Goal: Task Accomplishment & Management: Use online tool/utility

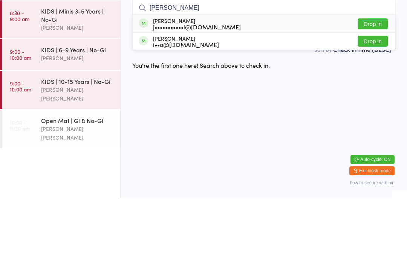
type input "[PERSON_NAME]"
click at [190, 86] on div "[PERSON_NAME] j•••••••••••l@[DOMAIN_NAME]" at bounding box center [197, 92] width 88 height 12
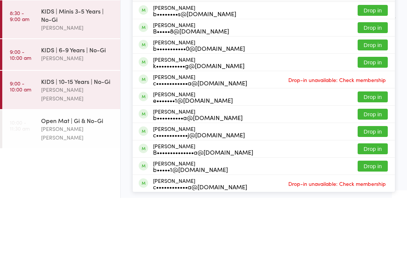
type input "Ben"
click at [224, 70] on div "[PERSON_NAME] b••••••••s@[DOMAIN_NAME] Drop in" at bounding box center [264, 78] width 262 height 17
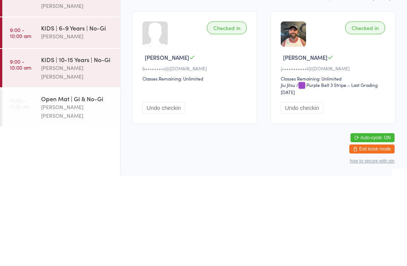
click at [230, 112] on div "Checked in" at bounding box center [227, 118] width 40 height 13
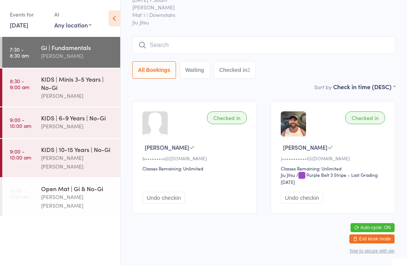
click at [236, 37] on input "search" at bounding box center [263, 45] width 263 height 17
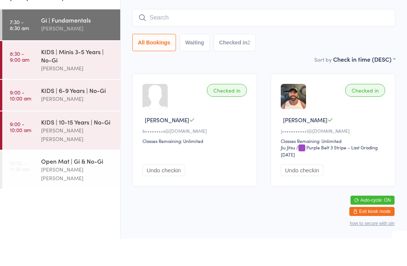
click at [232, 112] on div "Checked in" at bounding box center [227, 118] width 40 height 13
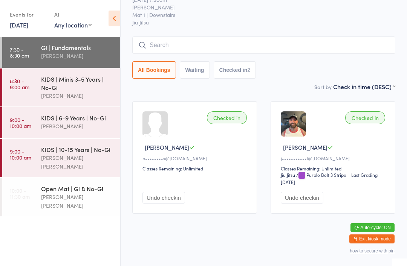
click at [164, 192] on button "Undo checkin" at bounding box center [163, 198] width 43 height 12
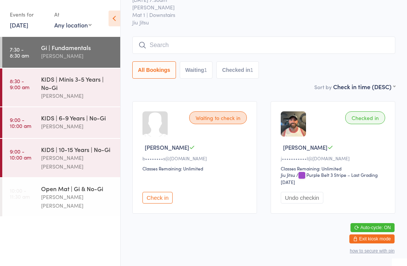
click at [221, 37] on input "search" at bounding box center [263, 45] width 263 height 17
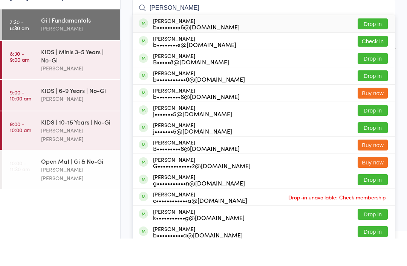
type input "[PERSON_NAME]"
click at [199, 51] on div "b•••••••••6@[DOMAIN_NAME]" at bounding box center [196, 54] width 87 height 6
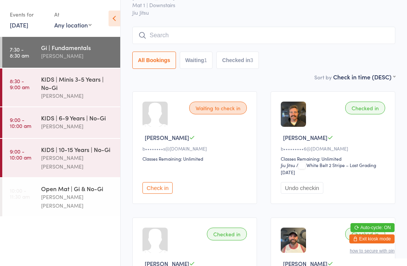
click at [193, 32] on input "search" at bounding box center [263, 35] width 263 height 17
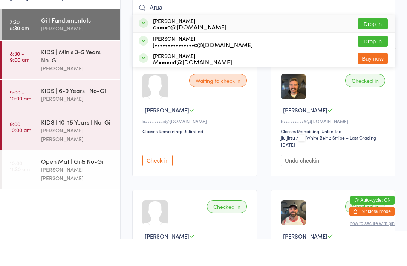
type input "Arua"
click at [381, 46] on button "Drop in" at bounding box center [373, 51] width 30 height 11
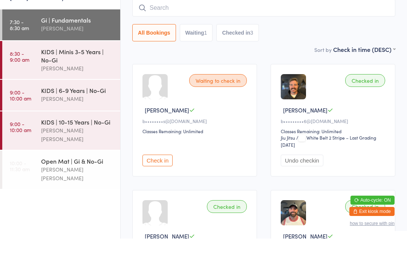
scroll to position [68, 0]
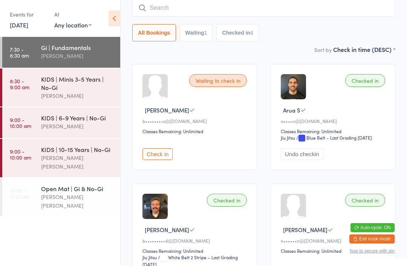
click at [301, 14] on input "search" at bounding box center [263, 7] width 263 height 17
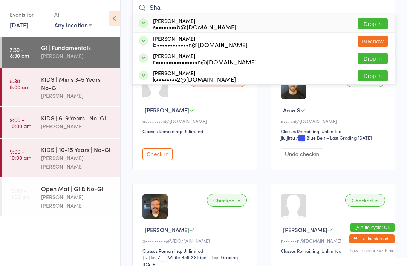
type input "Sha"
click at [380, 25] on button "Drop in" at bounding box center [373, 23] width 30 height 11
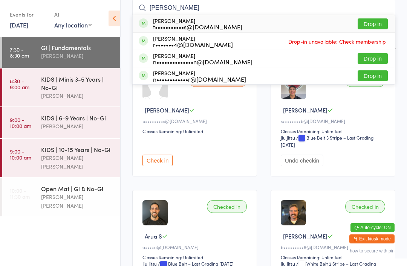
type input "[PERSON_NAME]"
click at [378, 28] on button "Drop in" at bounding box center [373, 23] width 30 height 11
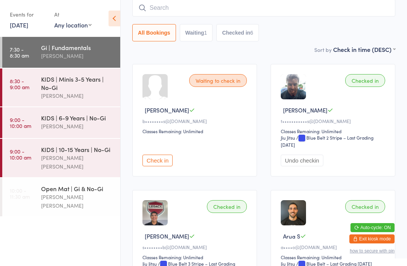
click at [165, 9] on input "search" at bounding box center [263, 7] width 263 height 17
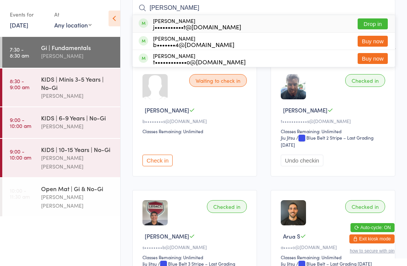
type input "[PERSON_NAME]"
click at [371, 24] on button "Drop in" at bounding box center [373, 23] width 30 height 11
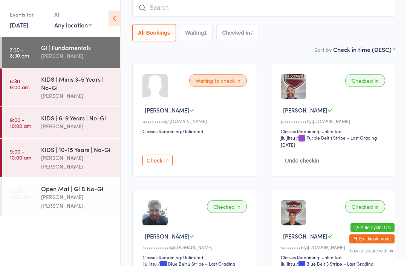
click at [253, 11] on input "search" at bounding box center [263, 7] width 263 height 17
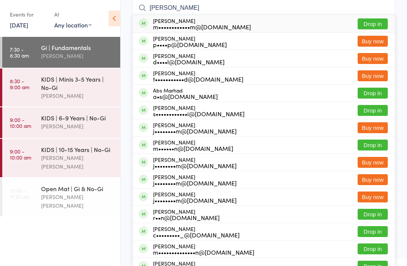
type input "[PERSON_NAME]"
click at [376, 23] on button "Drop in" at bounding box center [373, 23] width 30 height 11
